Goal: Task Accomplishment & Management: Use online tool/utility

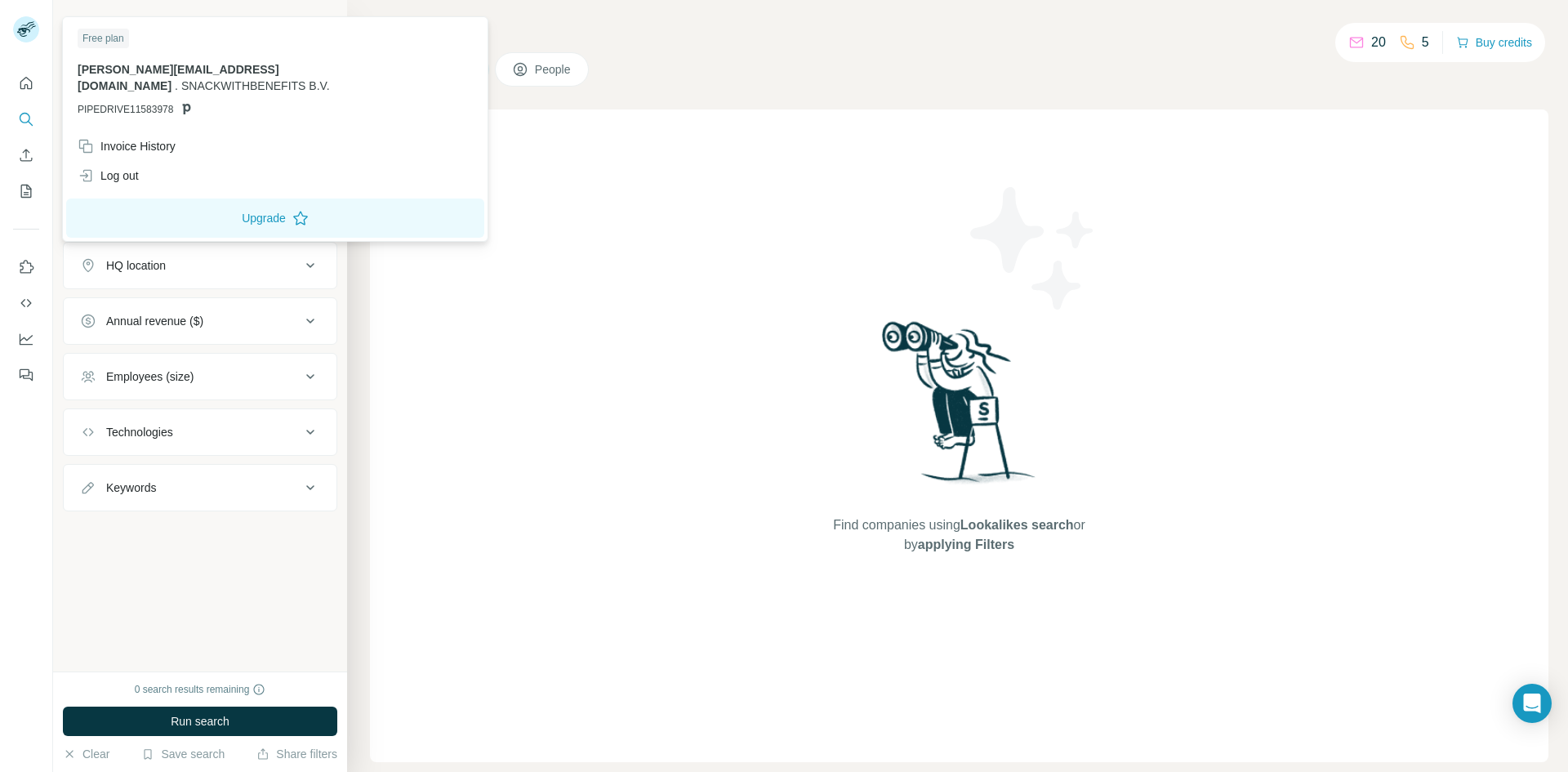
click at [28, 31] on rect at bounding box center [26, 30] width 26 height 26
click at [699, 96] on div "Search Companies People Find companies using Lookalikes search or by applying F…" at bounding box center [958, 386] width 1221 height 772
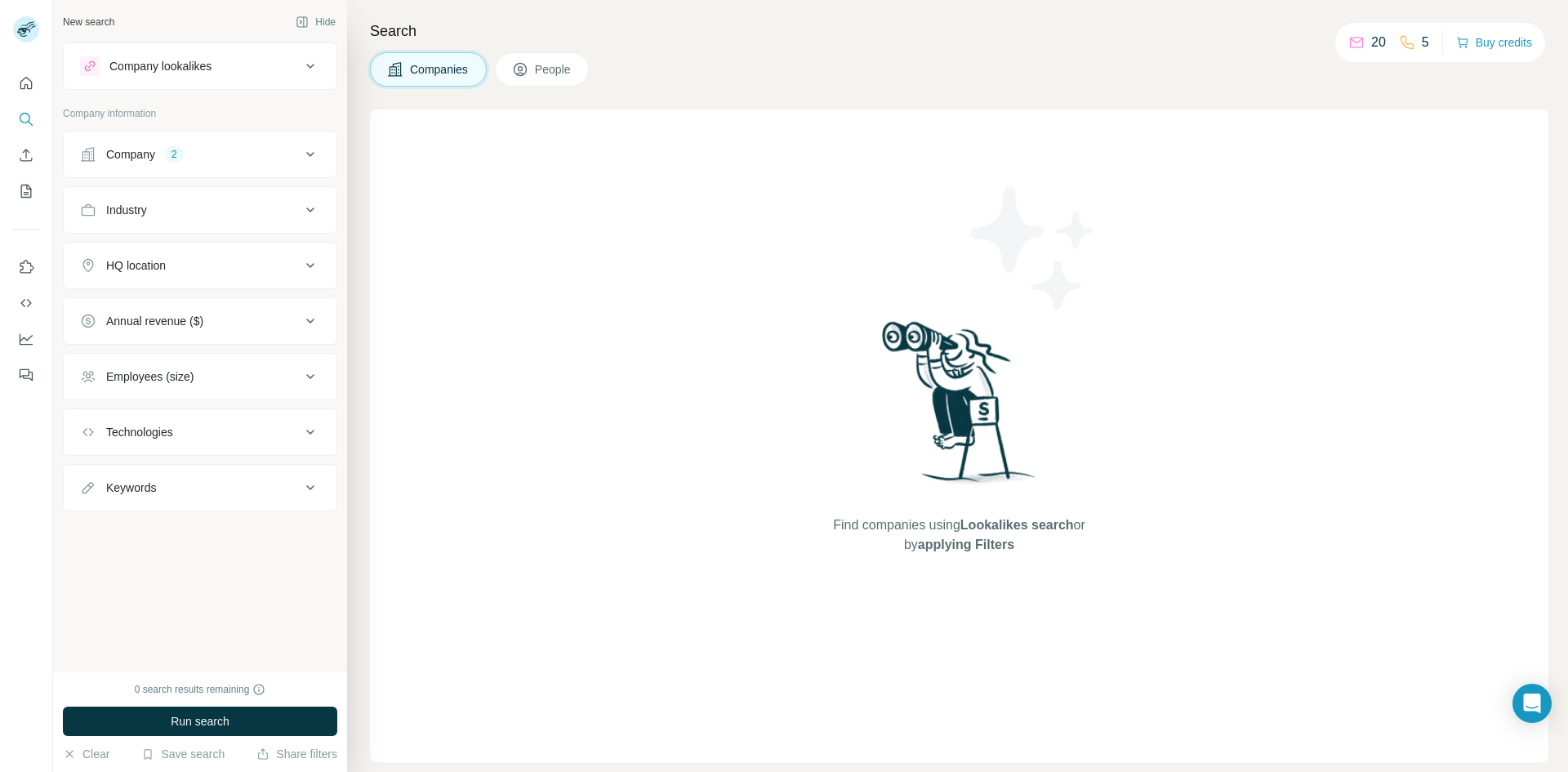
click at [146, 154] on div "Company" at bounding box center [130, 154] width 49 height 17
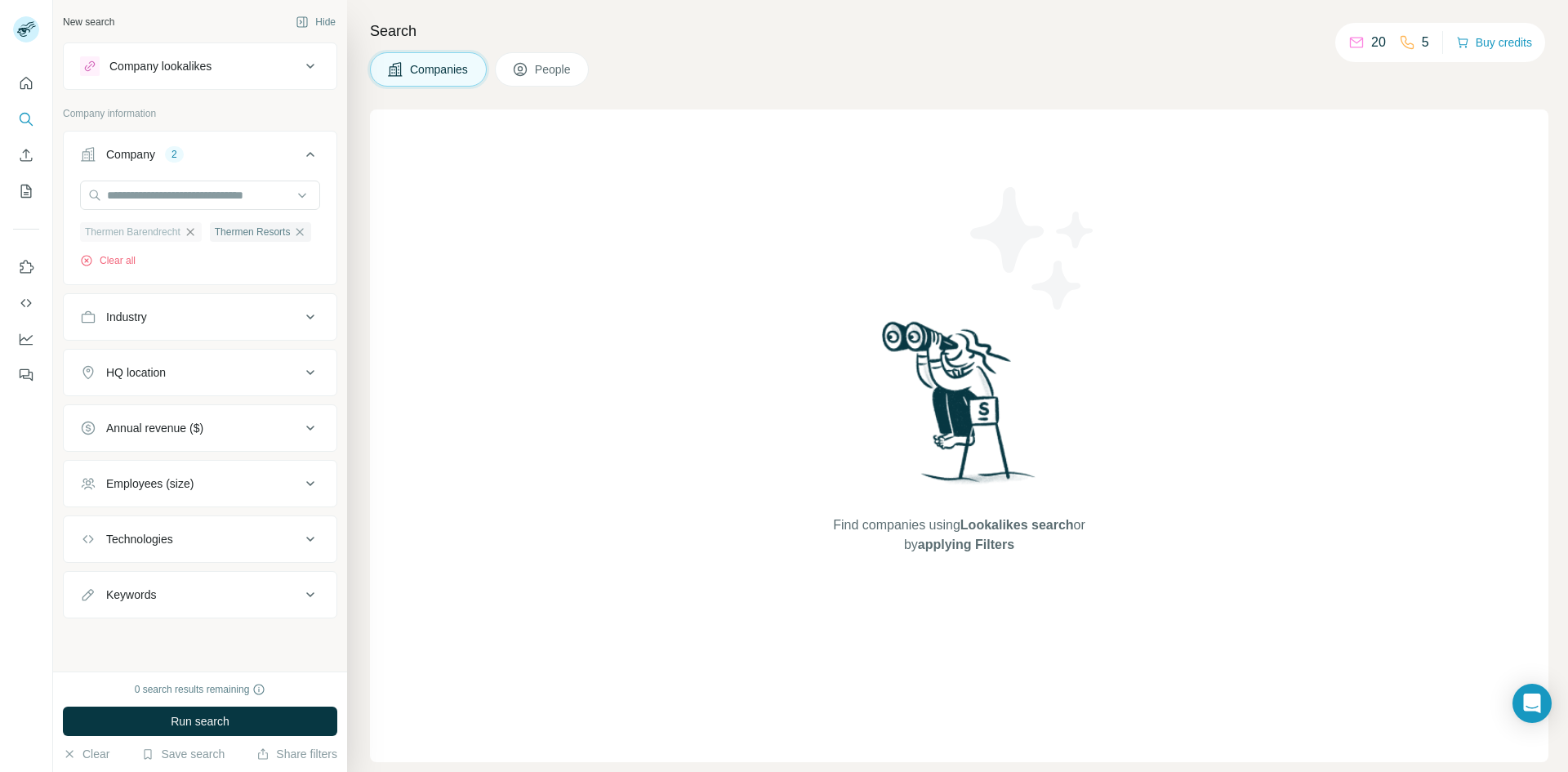
click at [190, 235] on icon "button" at bounding box center [191, 232] width 13 height 13
click at [177, 233] on icon "button" at bounding box center [171, 232] width 13 height 13
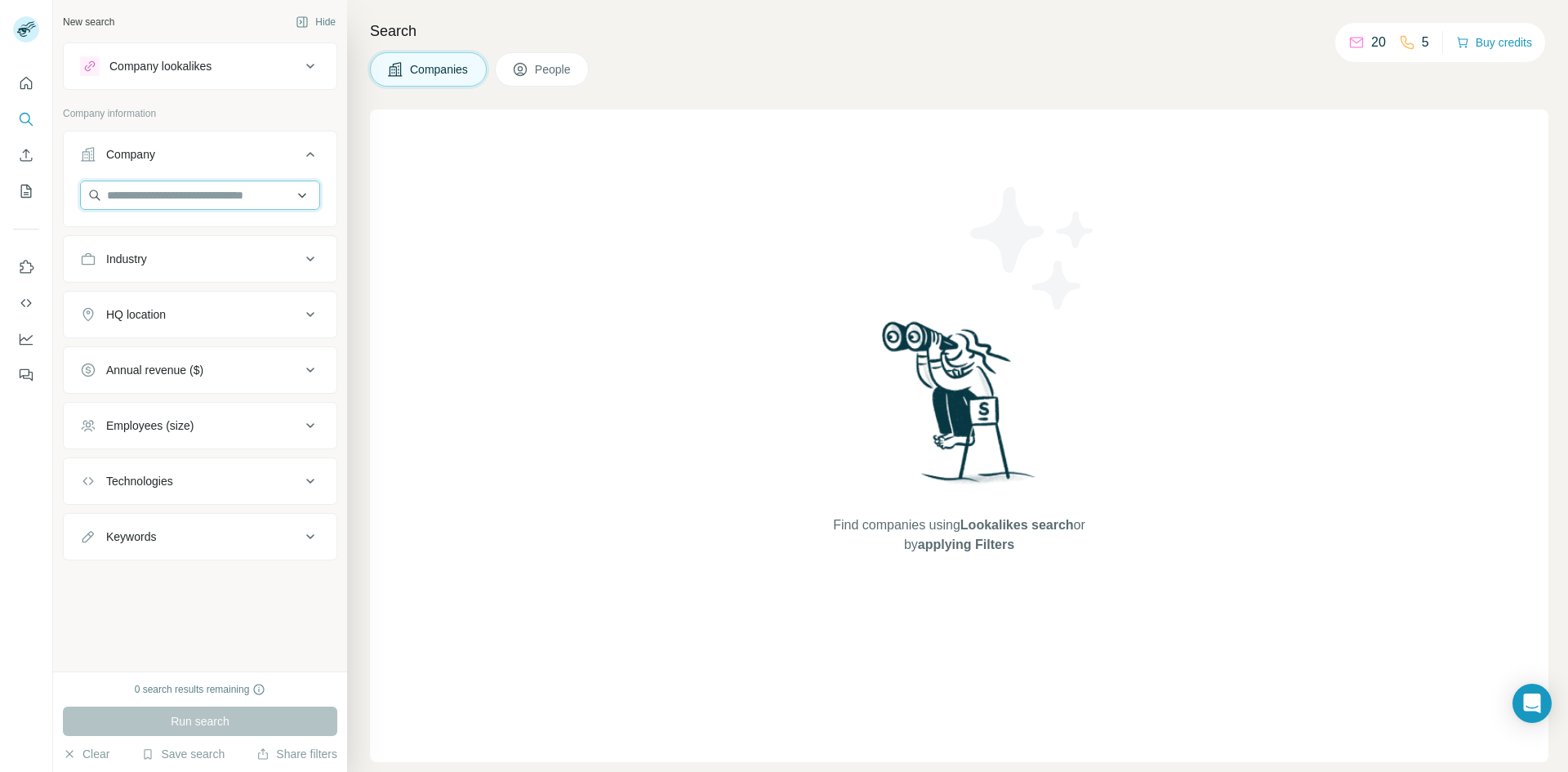
click at [172, 200] on input "text" at bounding box center [200, 196] width 240 height 30
type input "*"
drag, startPoint x: 257, startPoint y: 183, endPoint x: -50, endPoint y: 192, distance: 307.1
click at [0, 192] on html "**********" at bounding box center [784, 386] width 1568 height 772
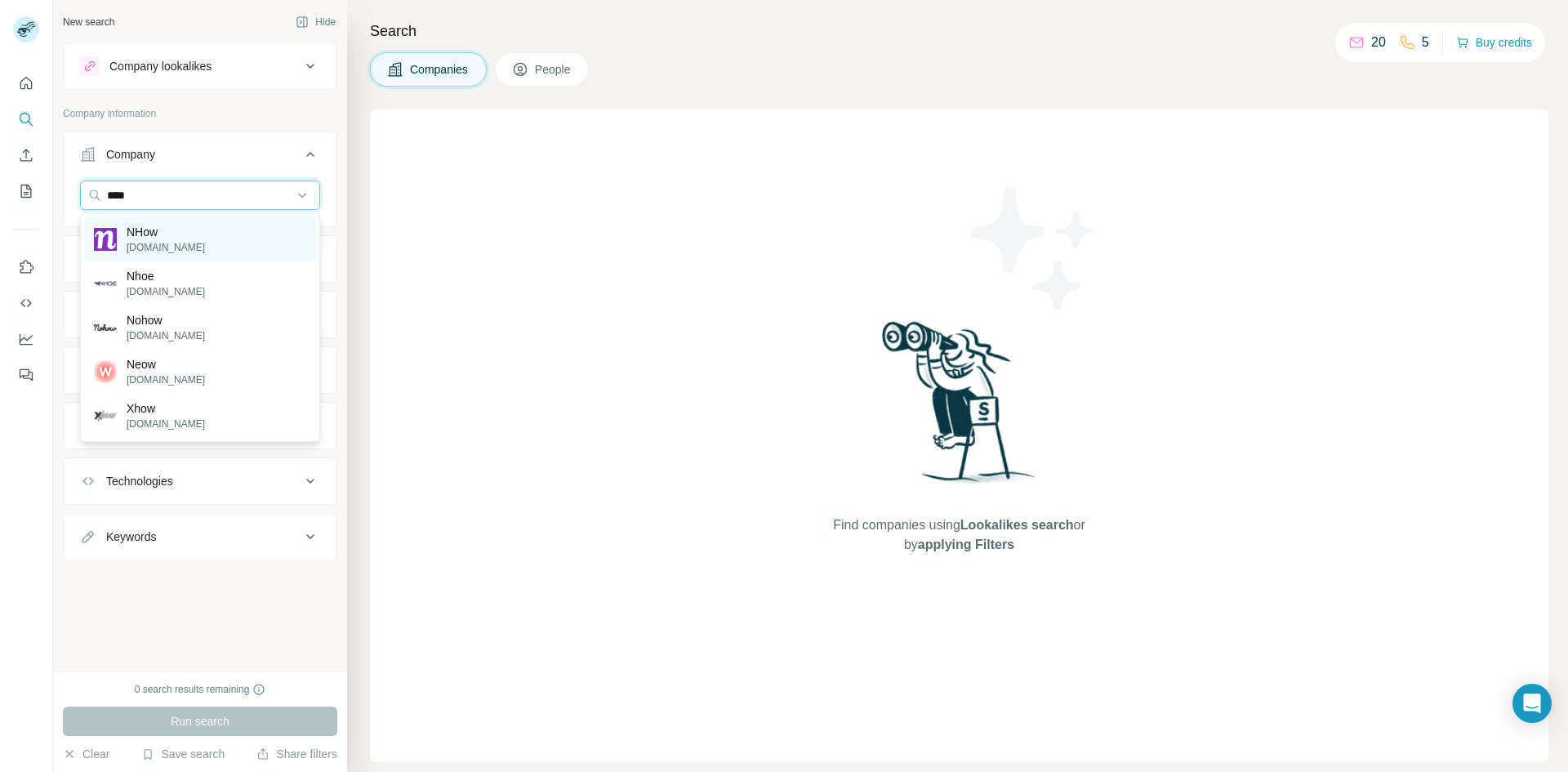
type input "****"
click at [191, 229] on p "NHow" at bounding box center [165, 232] width 78 height 17
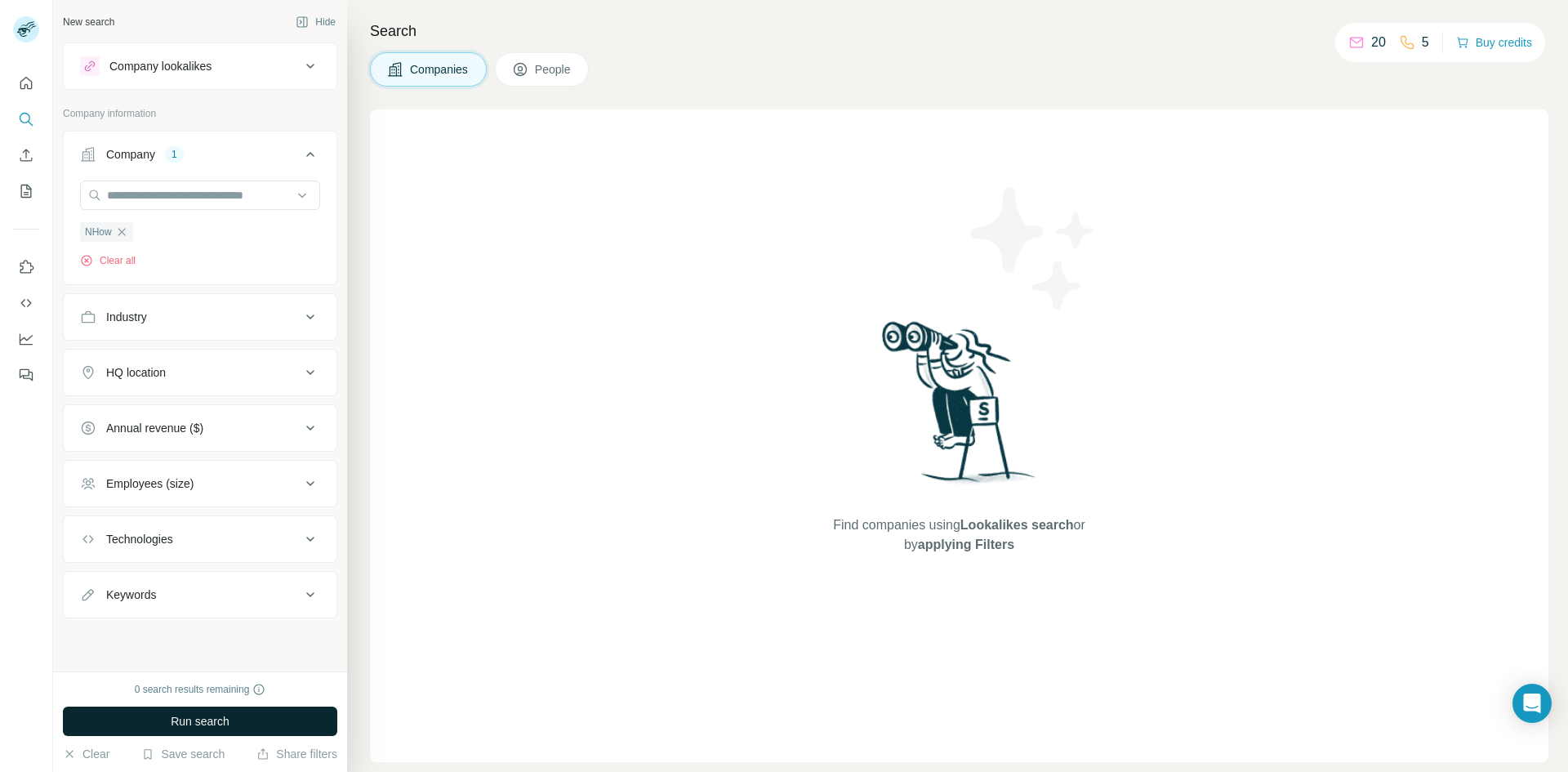
click at [261, 715] on button "Run search" at bounding box center [200, 722] width 275 height 30
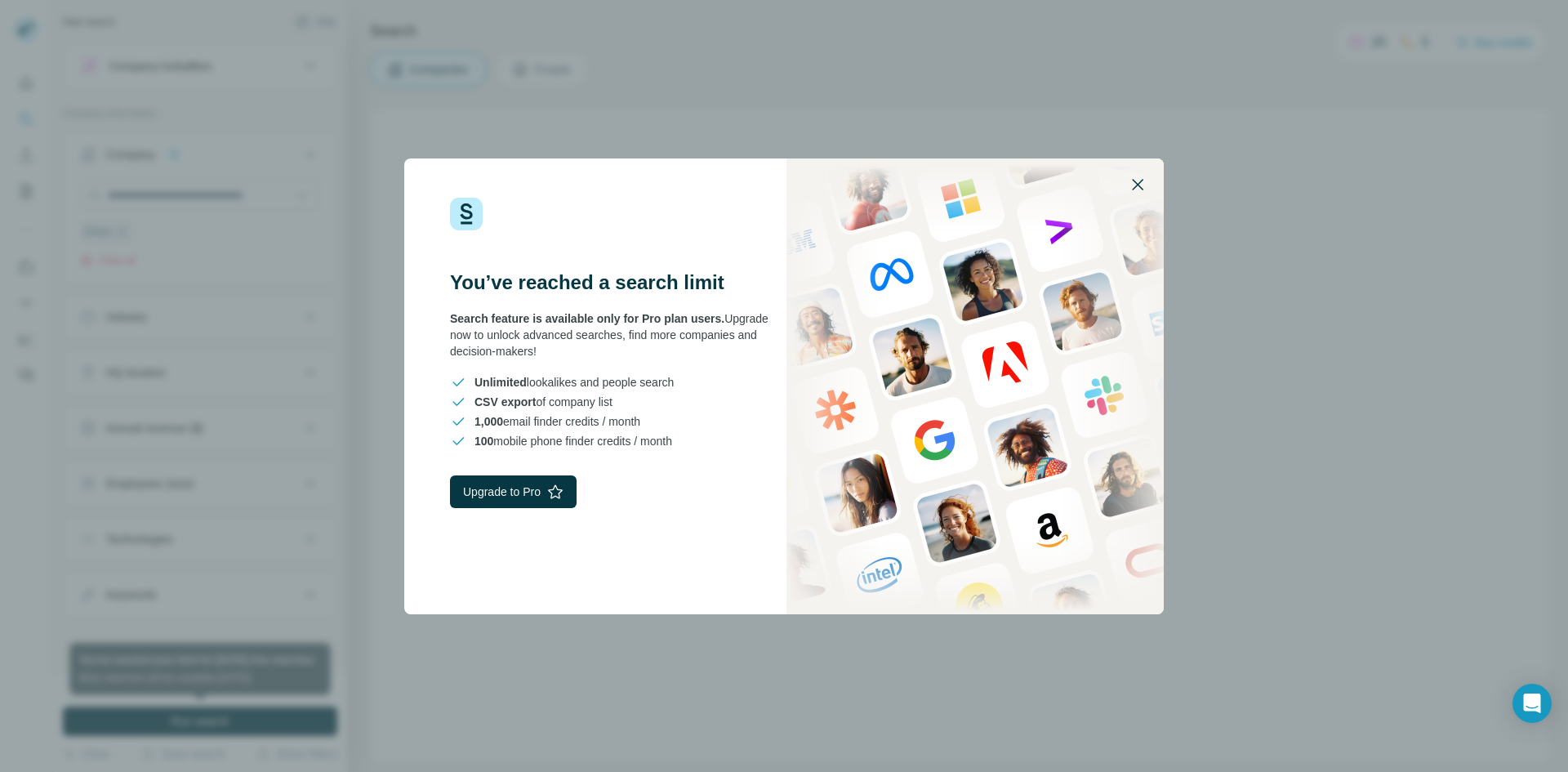
click at [1143, 182] on icon "button" at bounding box center [1138, 185] width 20 height 20
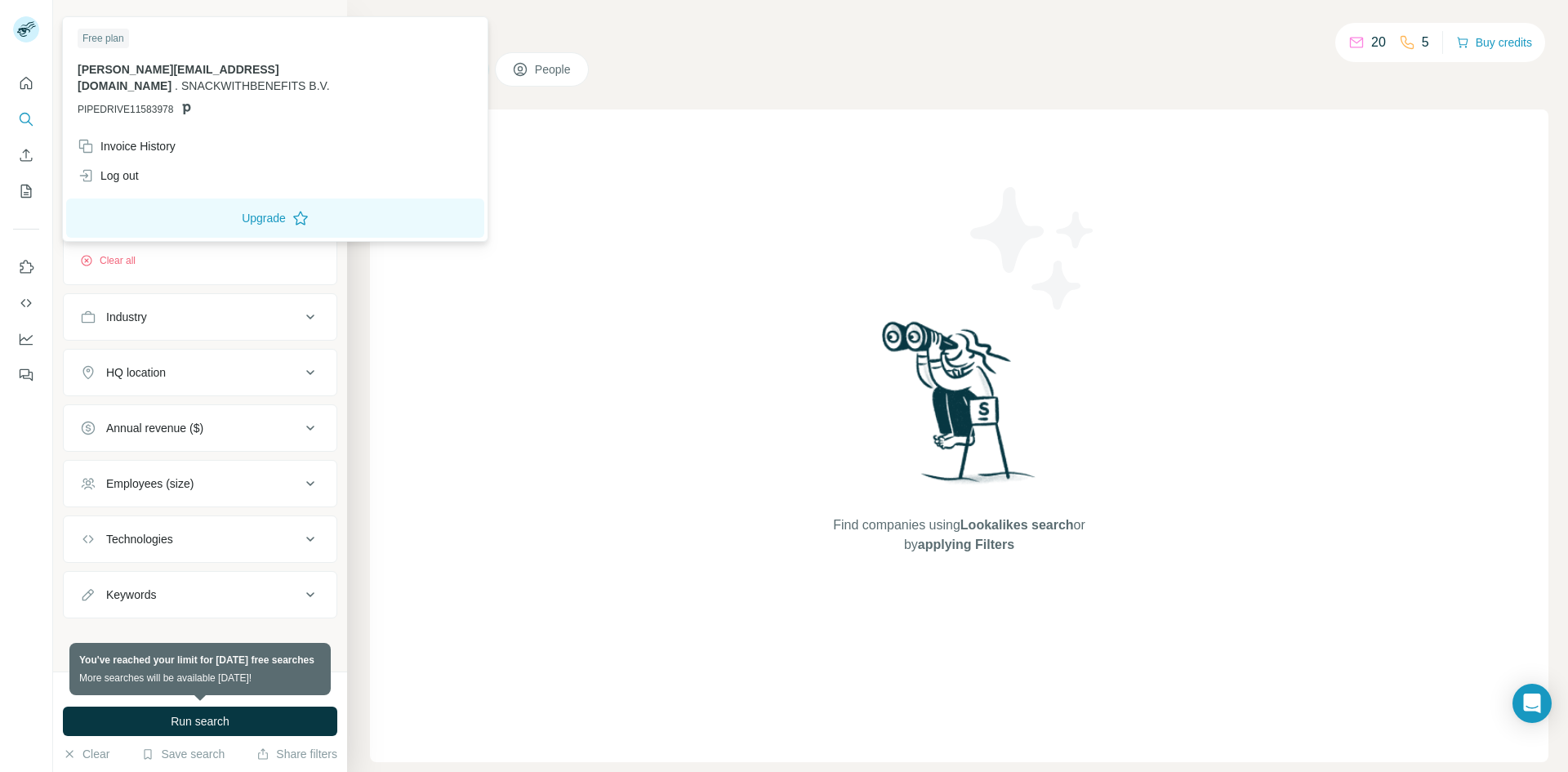
click at [29, 32] on rect at bounding box center [26, 30] width 26 height 26
